Goal: Submit feedback/report problem: Submit feedback/report problem

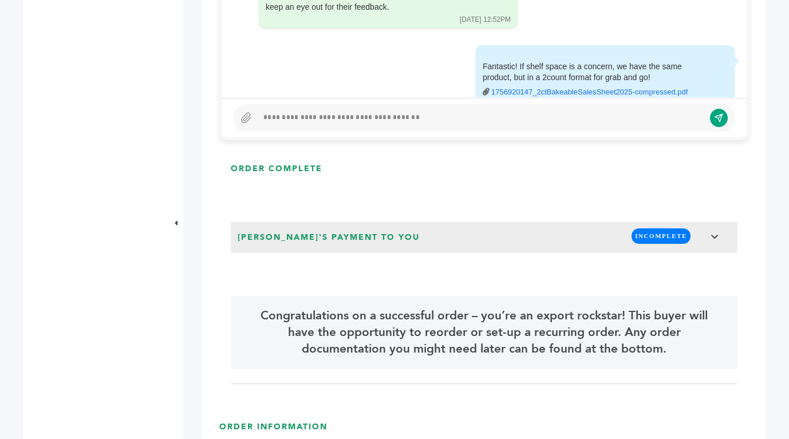
scroll to position [782, 0]
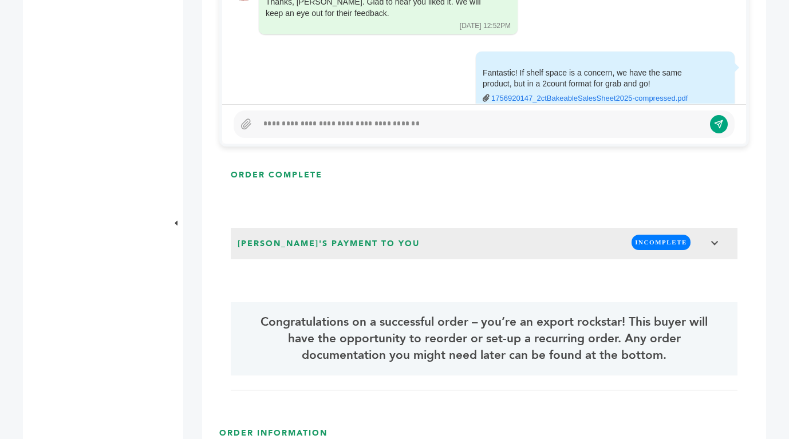
click at [446, 117] on div at bounding box center [483, 123] width 501 height 27
click at [717, 115] on button "submit" at bounding box center [718, 123] width 19 height 19
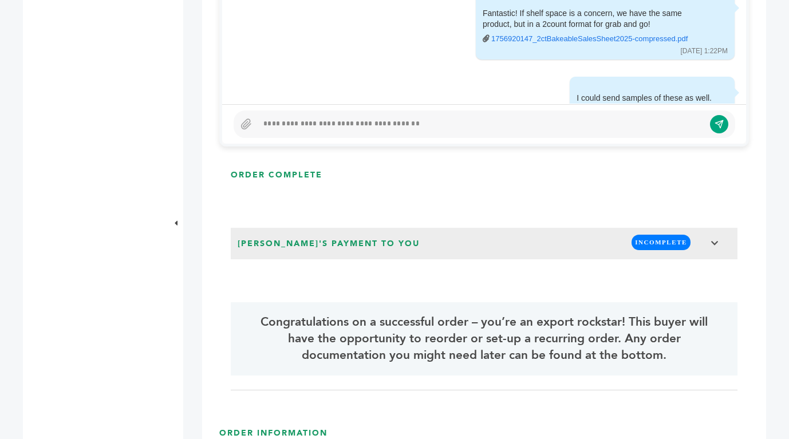
click at [324, 128] on div at bounding box center [481, 124] width 446 height 14
click at [407, 123] on div at bounding box center [481, 124] width 446 height 14
click at [403, 124] on div at bounding box center [481, 124] width 446 height 14
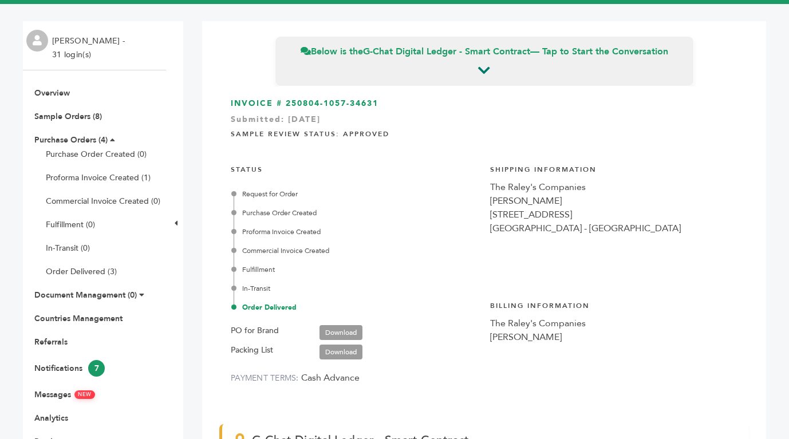
scroll to position [0, 0]
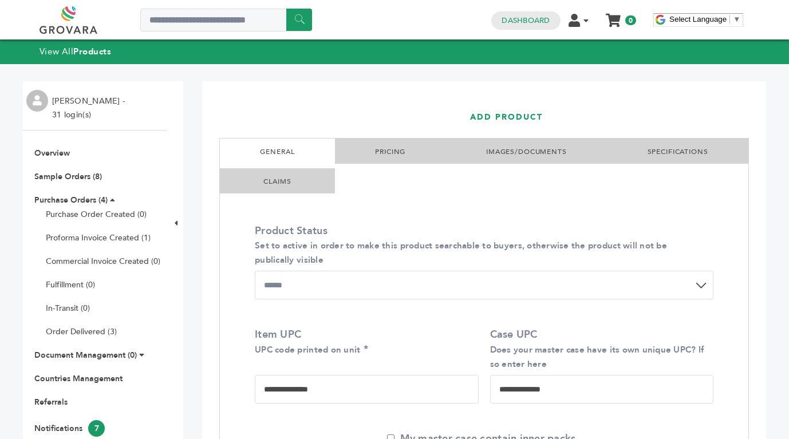
select select "******"
